Goal: Information Seeking & Learning: Learn about a topic

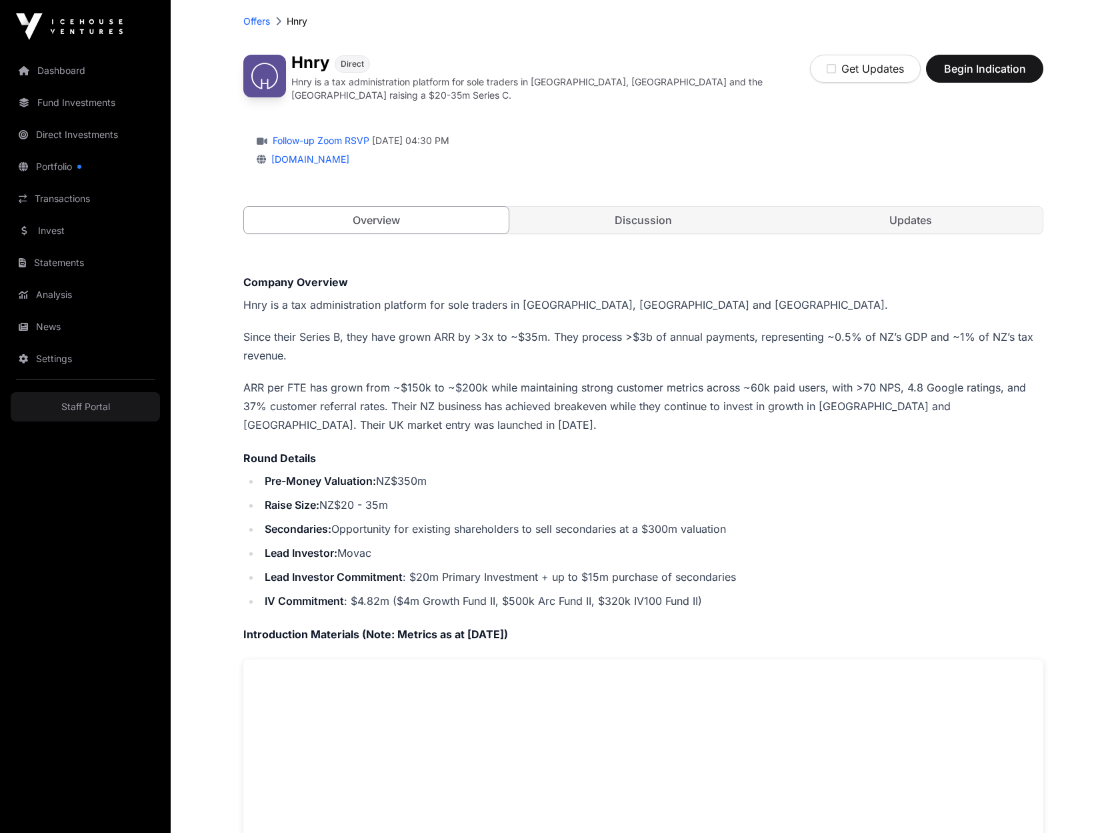
scroll to position [67, 0]
click at [834, 69] on icon "button" at bounding box center [831, 68] width 9 height 11
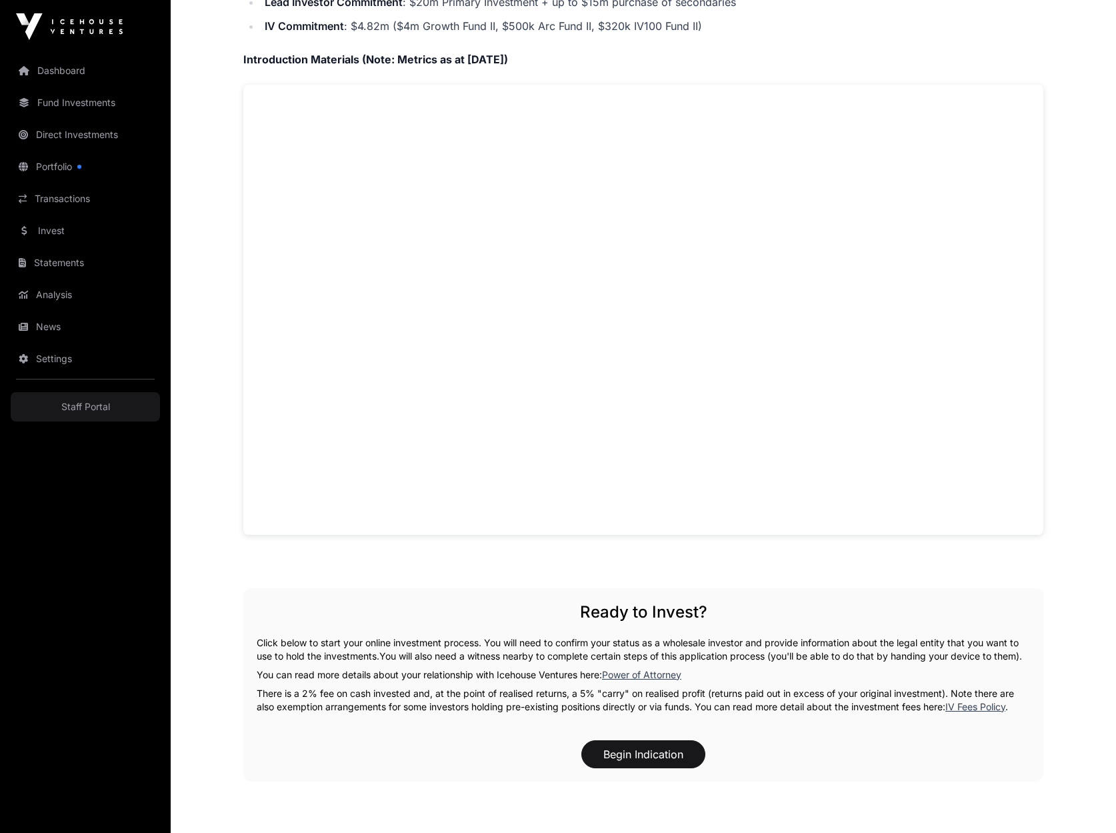
scroll to position [659, 0]
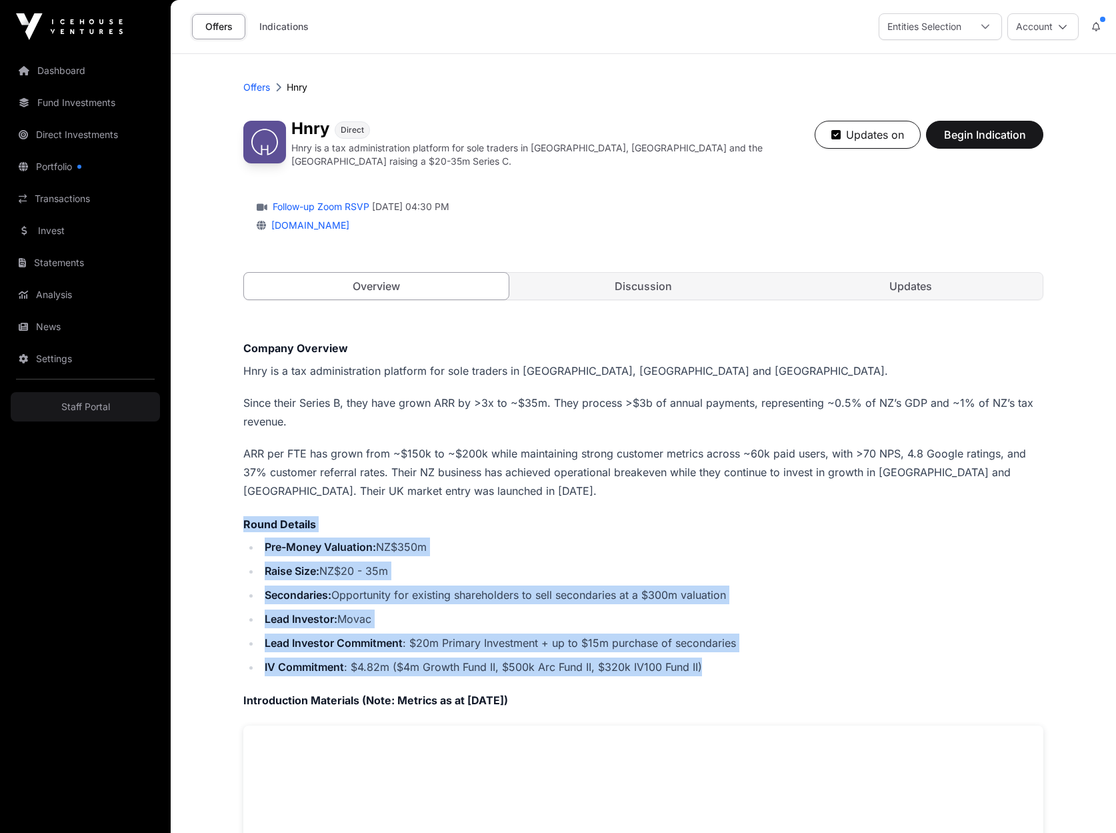
drag, startPoint x: 245, startPoint y: 519, endPoint x: 725, endPoint y: 658, distance: 499.0
click at [725, 658] on div "Company Overview Hnry is a tax administration platform for sole traders in [GEO…" at bounding box center [643, 757] width 800 height 835
copy div "Round Details Pre-Money Valuation: NZ$350m Raise Size: NZ$20 - 35m Secondaries:…"
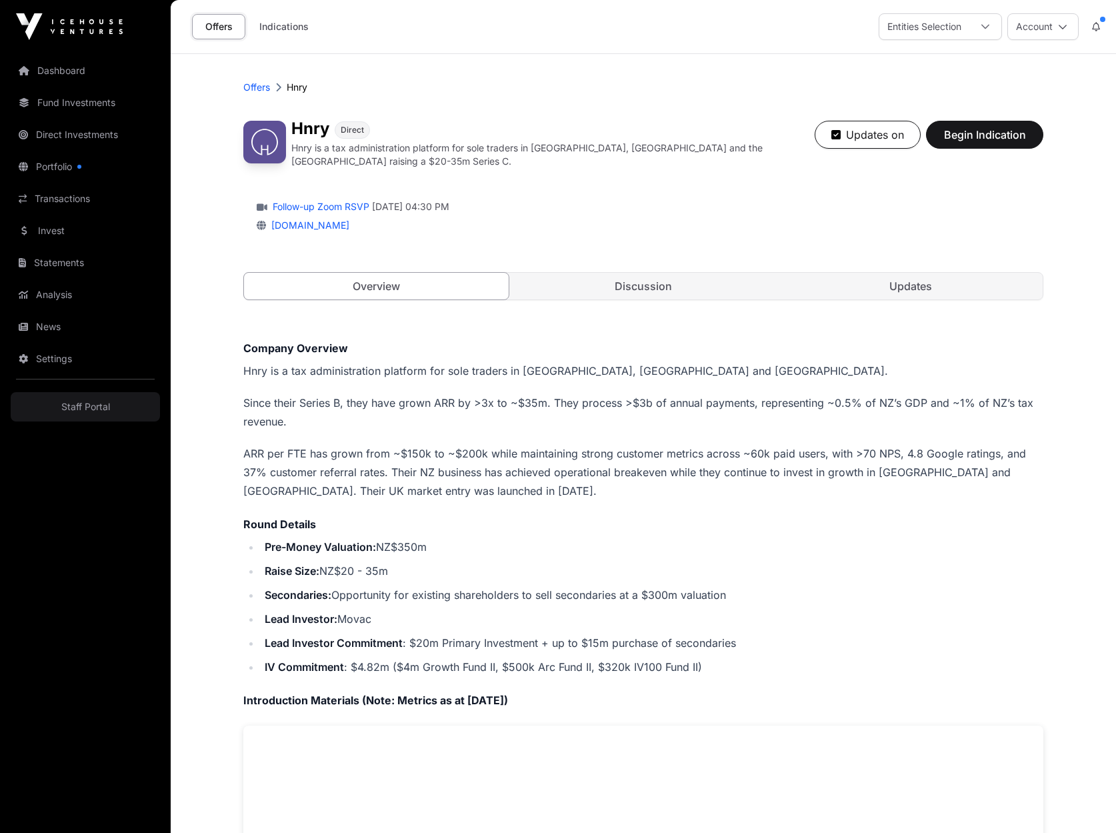
click at [471, 465] on p "ARR per FTE has grown from ~$150k to ~$200k while maintaining strong customer m…" at bounding box center [643, 472] width 800 height 56
click at [633, 281] on link "Discussion" at bounding box center [643, 286] width 265 height 27
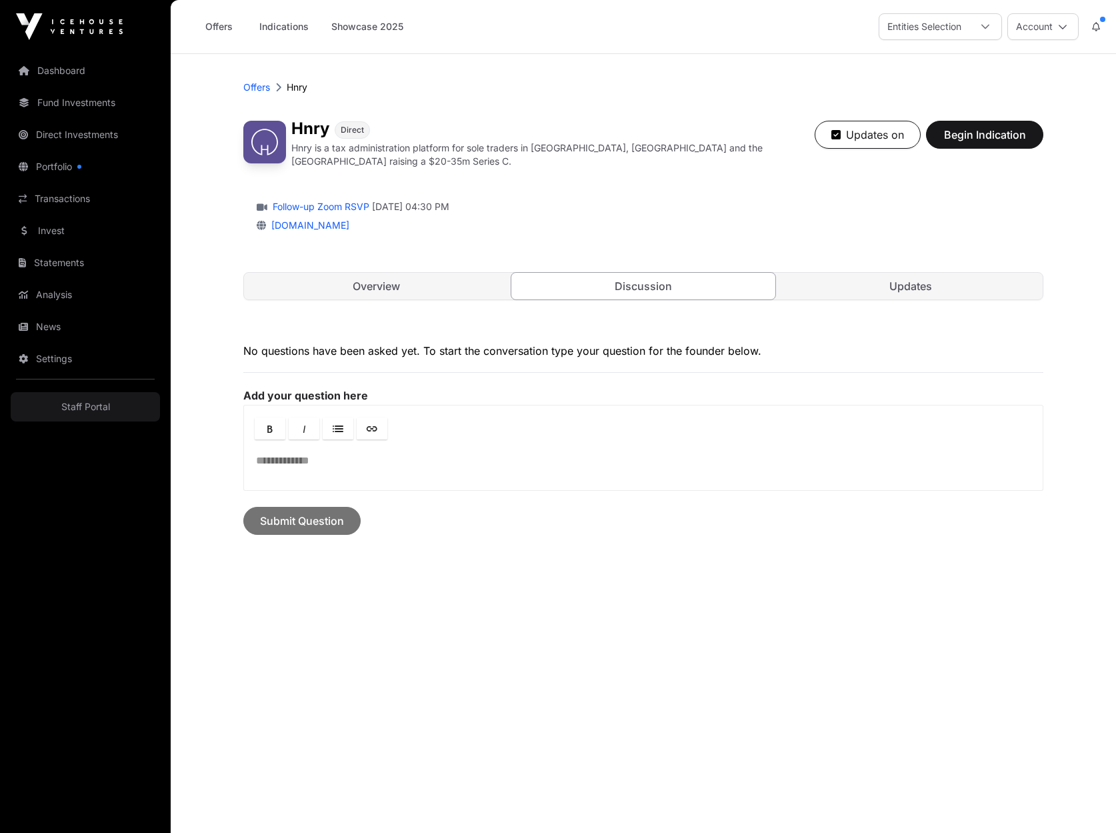
click at [381, 284] on link "Overview" at bounding box center [376, 286] width 265 height 27
